Goal: Find specific page/section: Find specific page/section

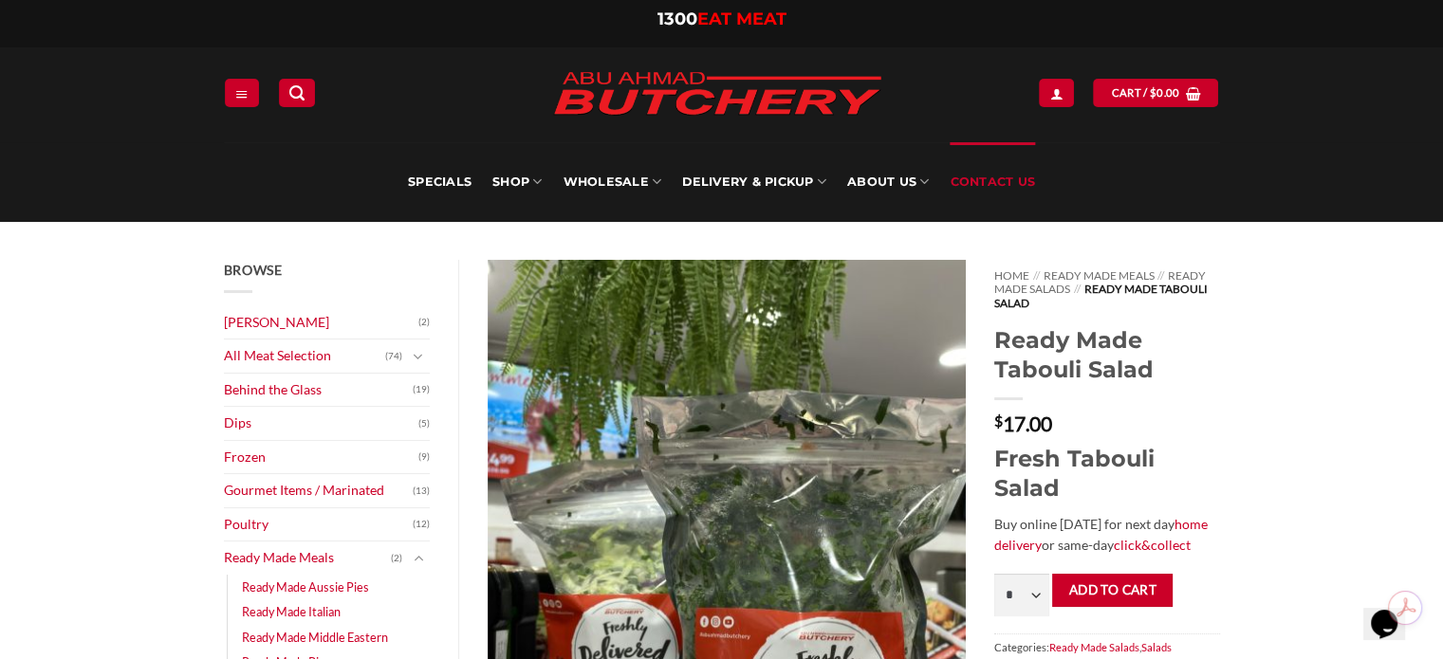
click at [988, 170] on link "Contact Us" at bounding box center [991, 182] width 85 height 80
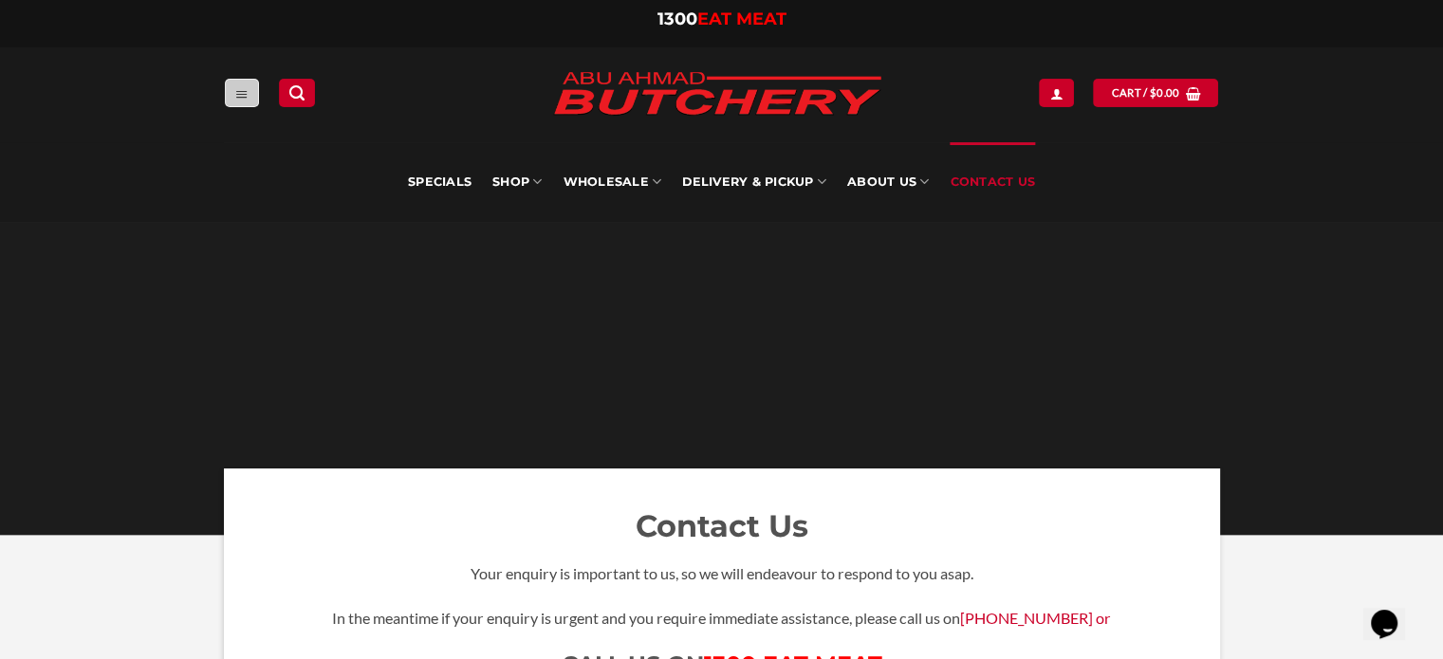
click at [243, 90] on icon "Menu" at bounding box center [241, 93] width 13 height 15
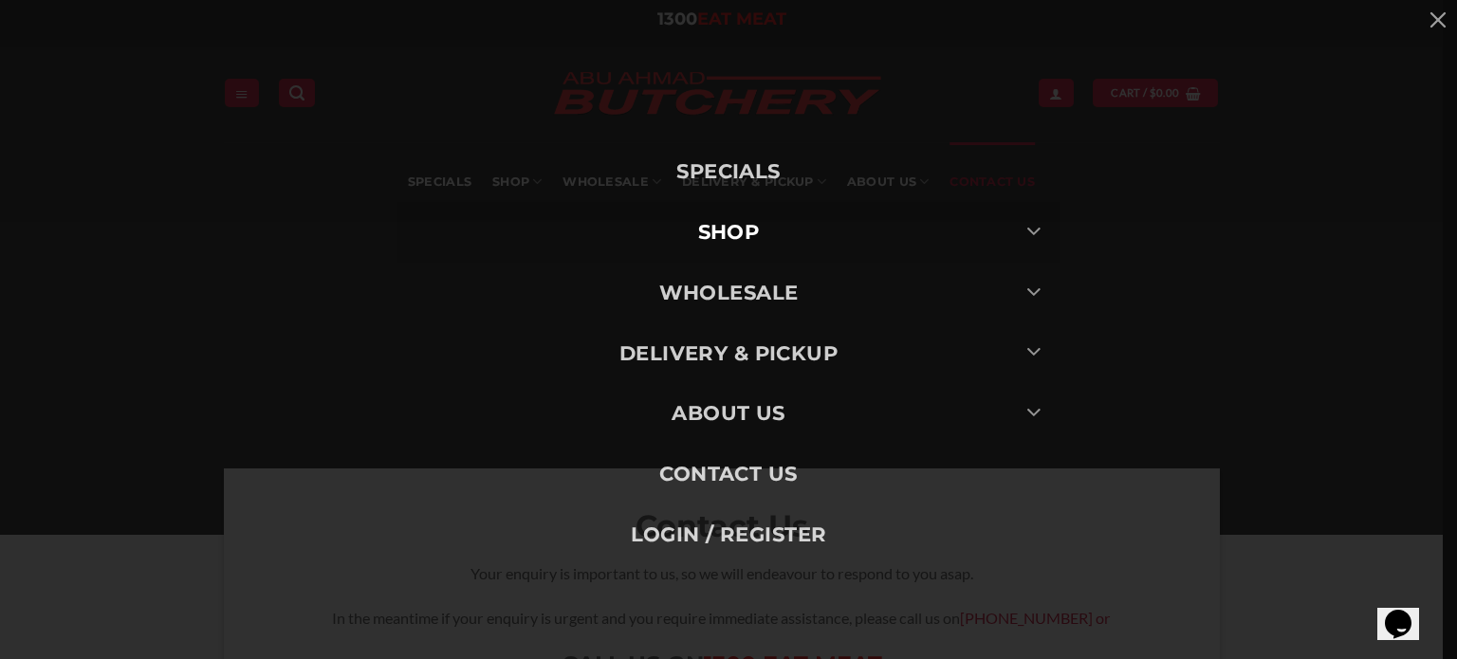
click at [705, 231] on link "SHOP" at bounding box center [728, 232] width 664 height 61
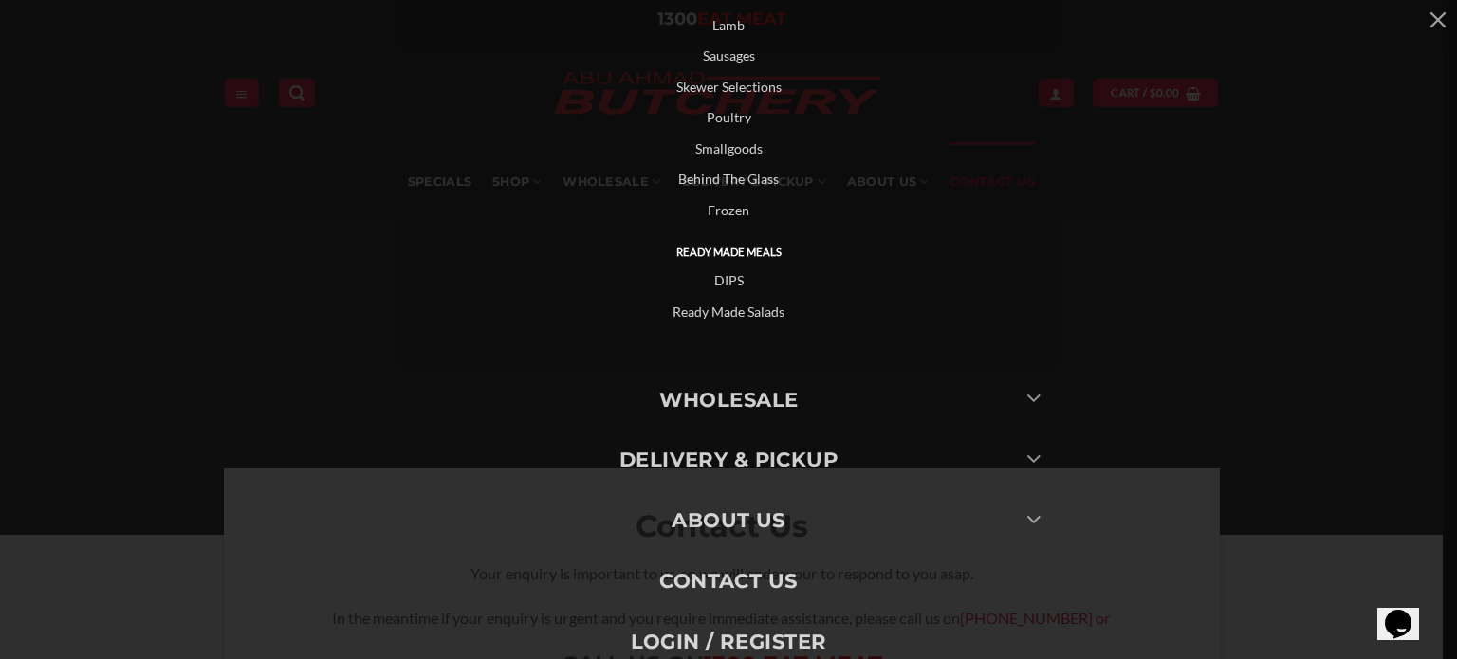
scroll to position [439, 0]
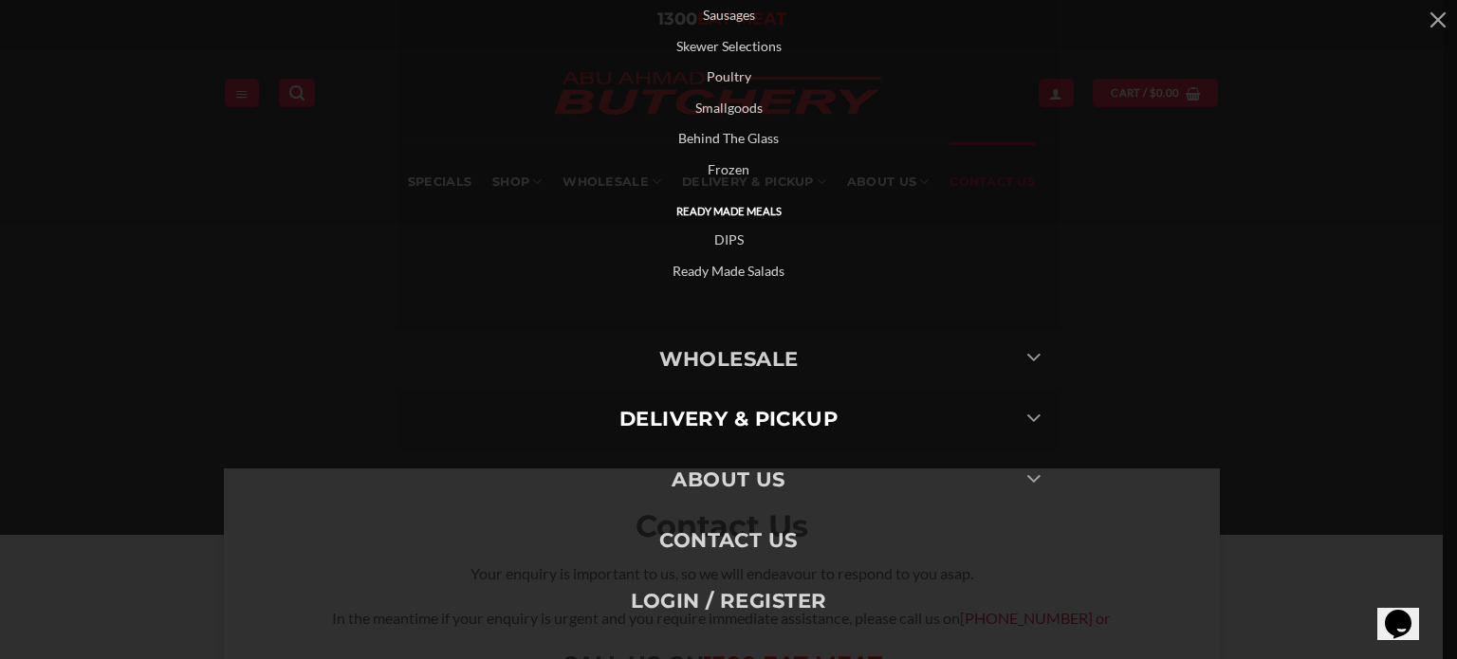
click at [758, 412] on link "Delivery & Pickup" at bounding box center [728, 419] width 664 height 61
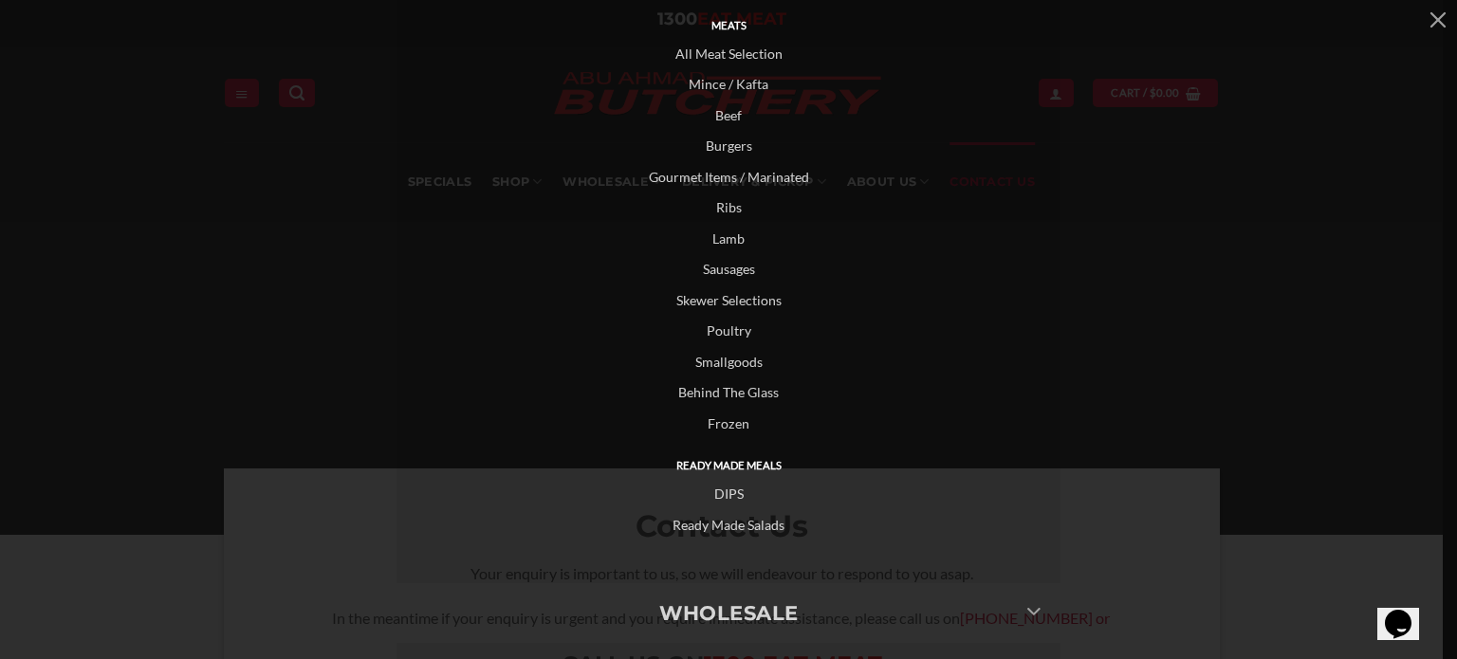
scroll to position [0, 0]
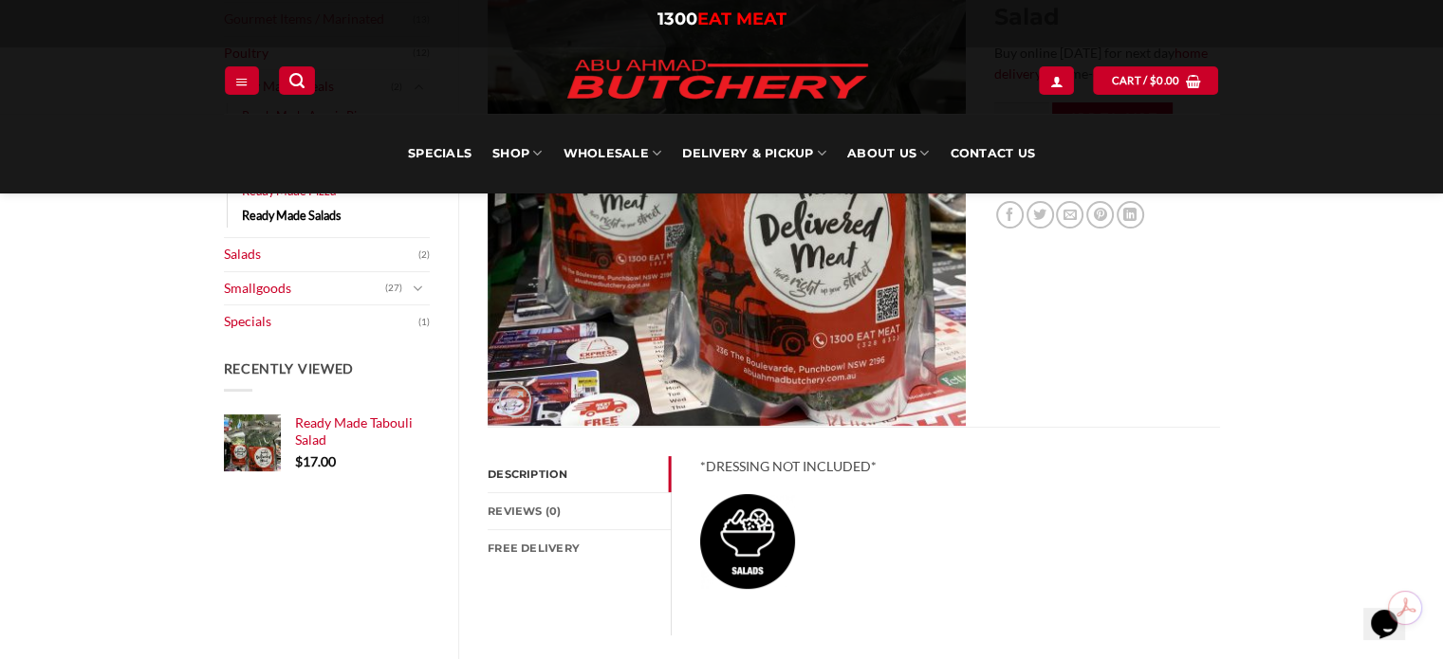
scroll to position [474, 0]
